Goal: Transaction & Acquisition: Purchase product/service

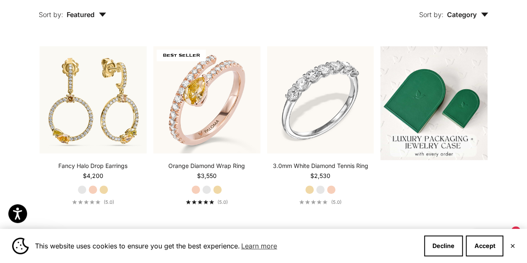
scroll to position [125, 0]
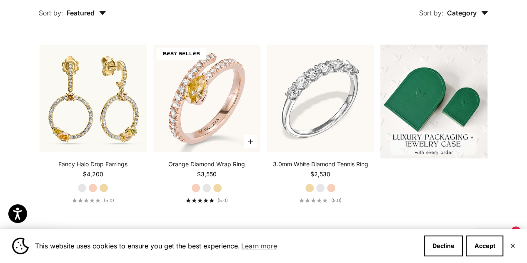
click at [208, 187] on label "White Gold" at bounding box center [206, 187] width 9 height 9
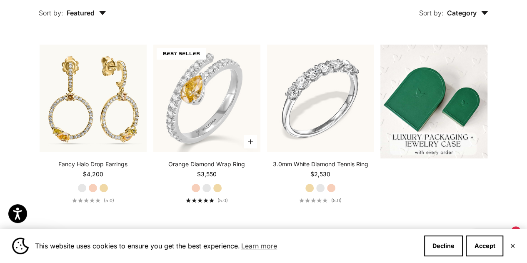
click at [217, 187] on label "Yellow Gold" at bounding box center [217, 187] width 9 height 9
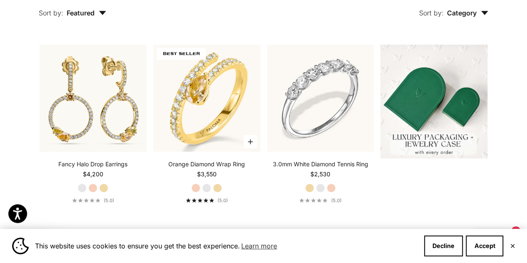
click at [205, 187] on label "White Gold" at bounding box center [206, 187] width 9 height 9
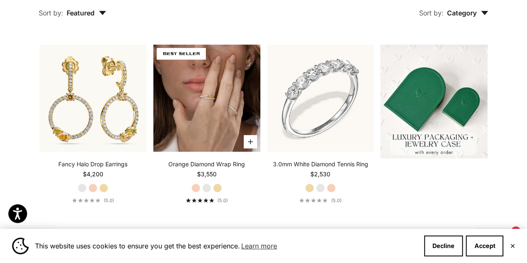
click at [197, 105] on img at bounding box center [206, 98] width 107 height 107
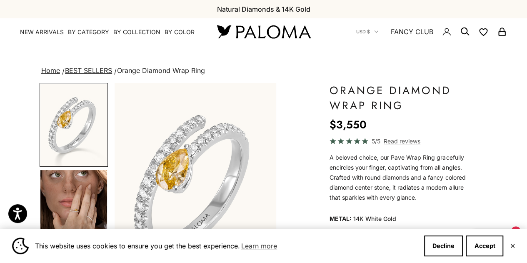
click at [79, 219] on img "Go to item 4" at bounding box center [73, 211] width 67 height 82
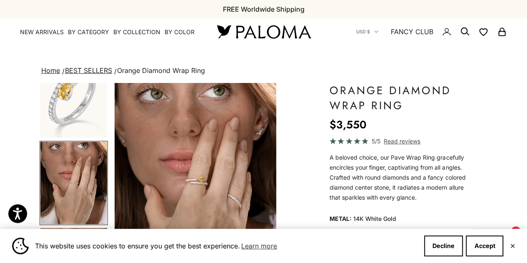
scroll to position [0, 172]
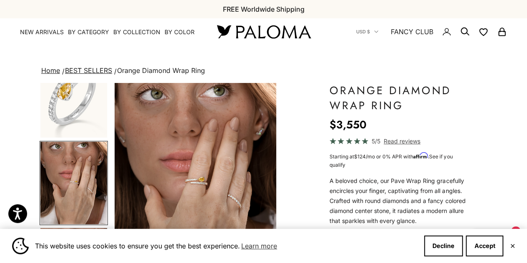
click at [196, 180] on img "Item 4 of 18" at bounding box center [196, 183] width 162 height 200
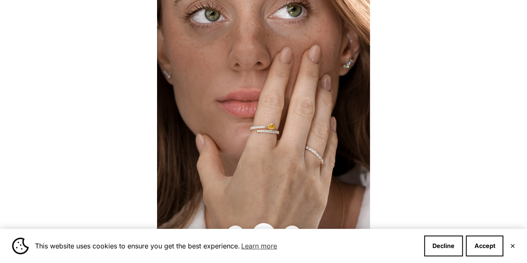
click at [274, 136] on img at bounding box center [263, 131] width 213 height 263
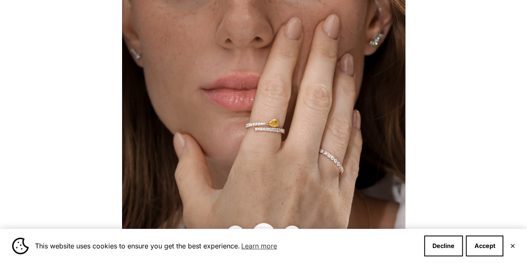
click at [275, 135] on img at bounding box center [263, 130] width 283 height 350
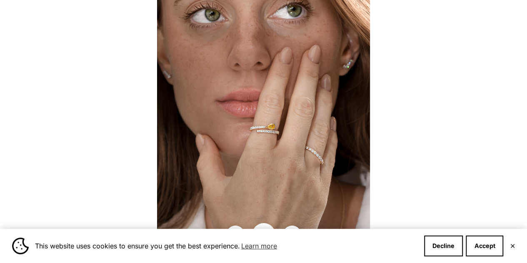
click at [275, 135] on img at bounding box center [263, 131] width 213 height 263
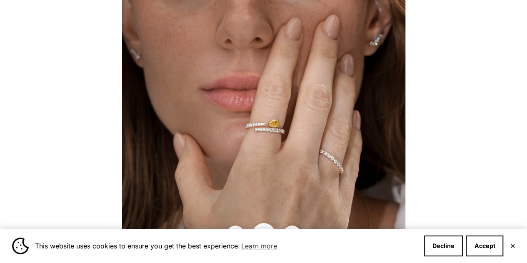
click at [513, 245] on button "✕" at bounding box center [511, 245] width 5 height 5
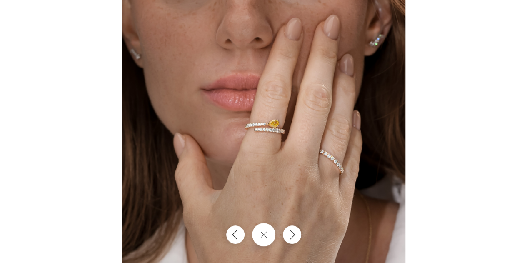
scroll to position [0, 0]
click at [268, 236] on button "Close gallery" at bounding box center [264, 235] width 26 height 26
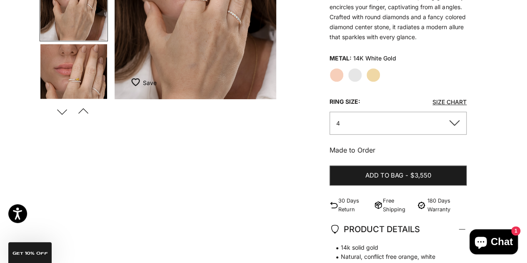
scroll to position [186, 0]
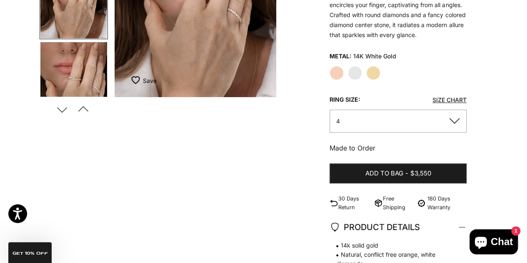
click at [456, 119] on button "4" at bounding box center [397, 121] width 137 height 23
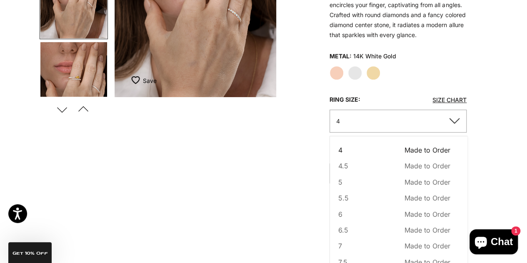
click at [474, 111] on div "Zoom picture Save Add to wishlist Next" at bounding box center [264, 181] width 448 height 569
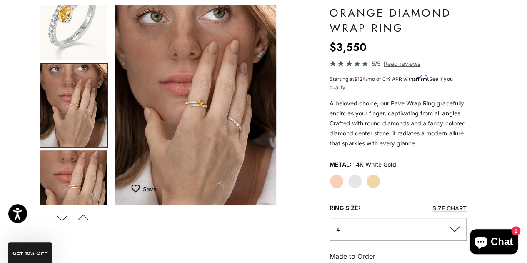
click at [397, 61] on span "Read reviews" at bounding box center [401, 64] width 37 height 10
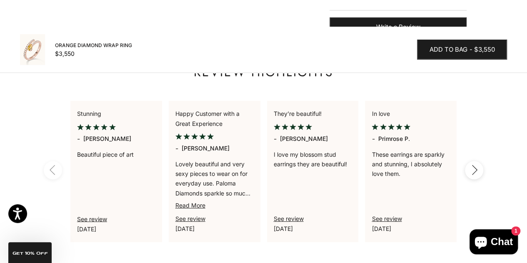
scroll to position [0, 0]
